Goal: Find specific page/section: Find specific page/section

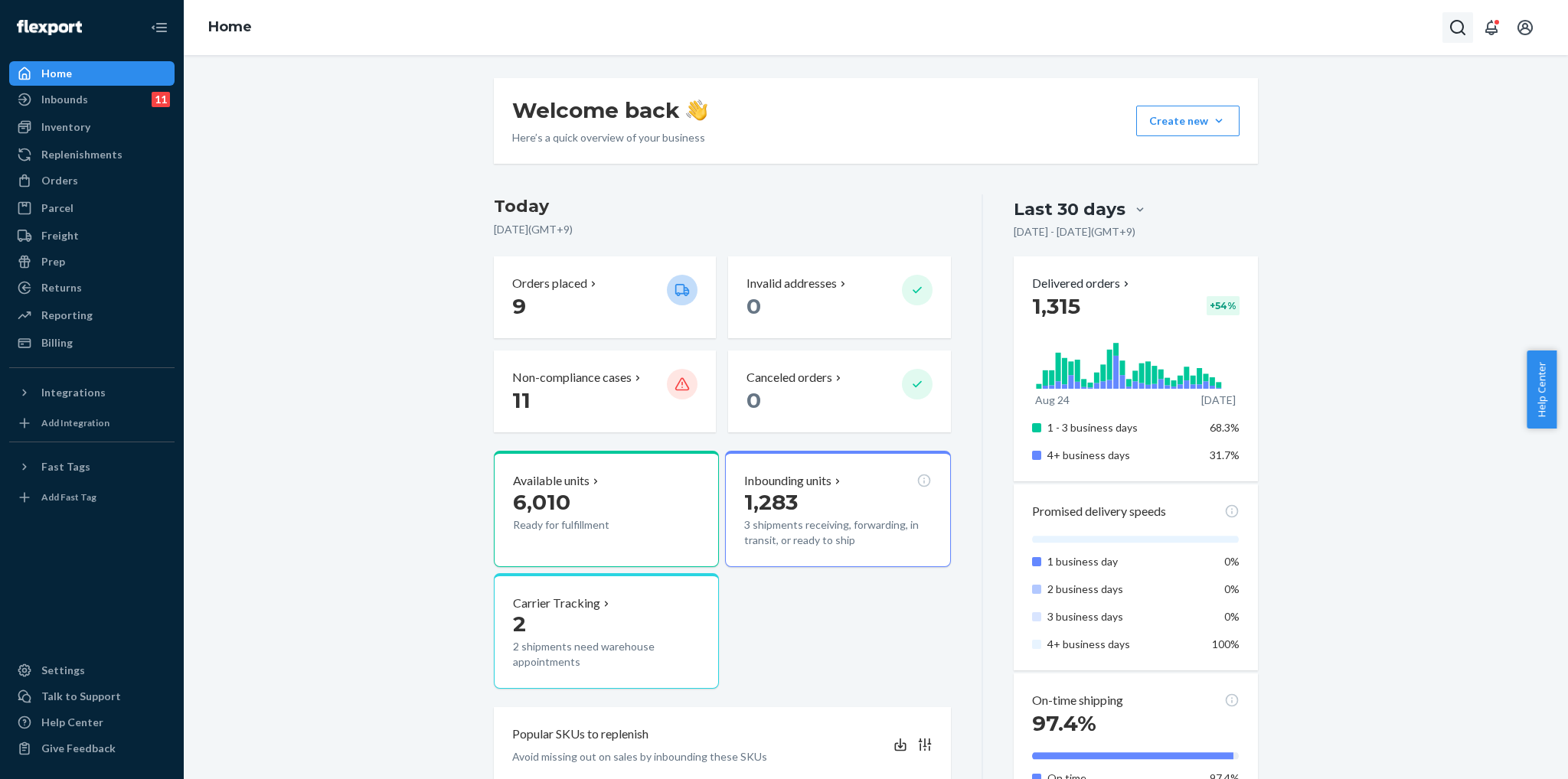
click at [1448, 26] on icon "Open Search Box" at bounding box center [1457, 27] width 18 height 18
click at [1309, 31] on input "Anjum" at bounding box center [1345, 27] width 189 height 16
drag, startPoint x: 1315, startPoint y: 27, endPoint x: 1103, endPoint y: 13, distance: 212.5
click at [1103, 13] on div "Home Anjum Ecommerce Orders [PERSON_NAME] #RCL6732 DELIVERED" at bounding box center [875, 27] width 1384 height 55
paste input "[PERSON_NAME]"
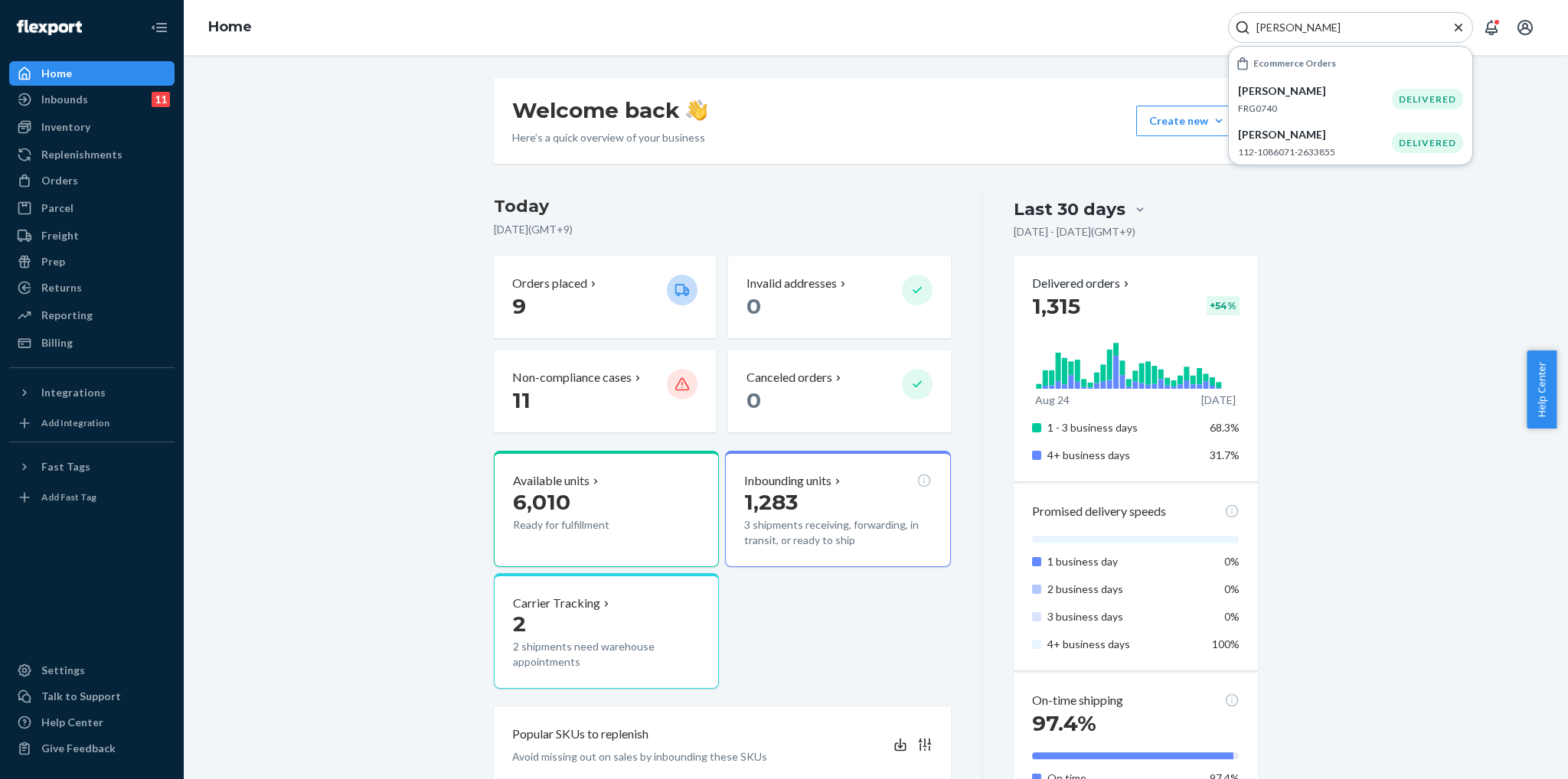
type input "[PERSON_NAME]"
